Goal: Transaction & Acquisition: Subscribe to service/newsletter

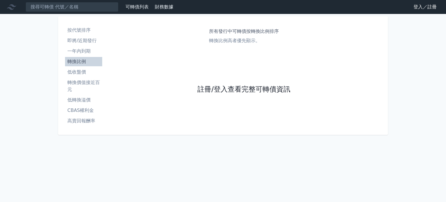
click at [216, 87] on link "註冊/登入查看完整可轉債資訊" at bounding box center [244, 89] width 93 height 9
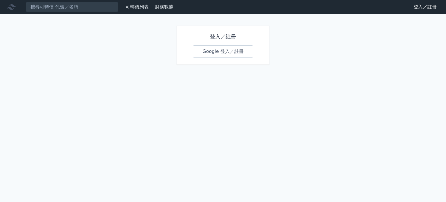
click at [217, 51] on link "Google 登入／註冊" at bounding box center [223, 51] width 60 height 12
